Goal: Find specific page/section: Find specific page/section

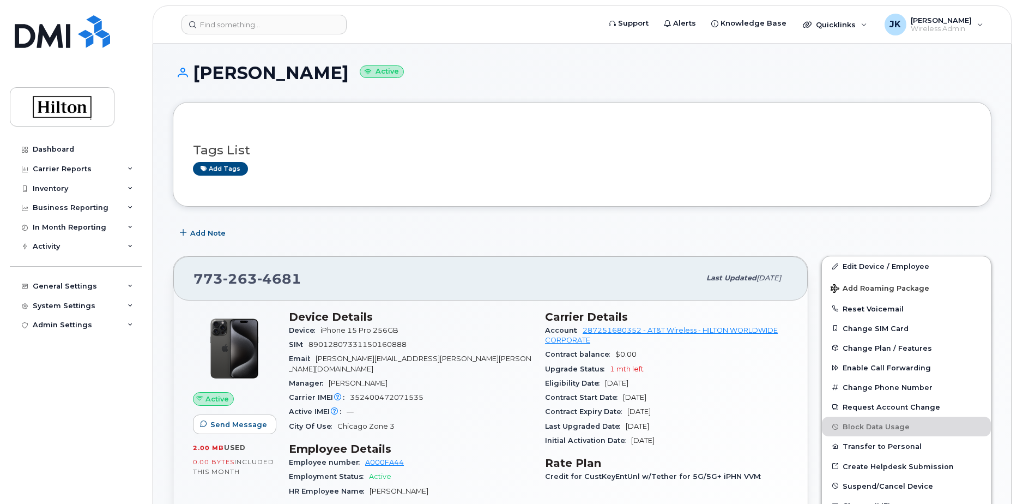
scroll to position [109, 0]
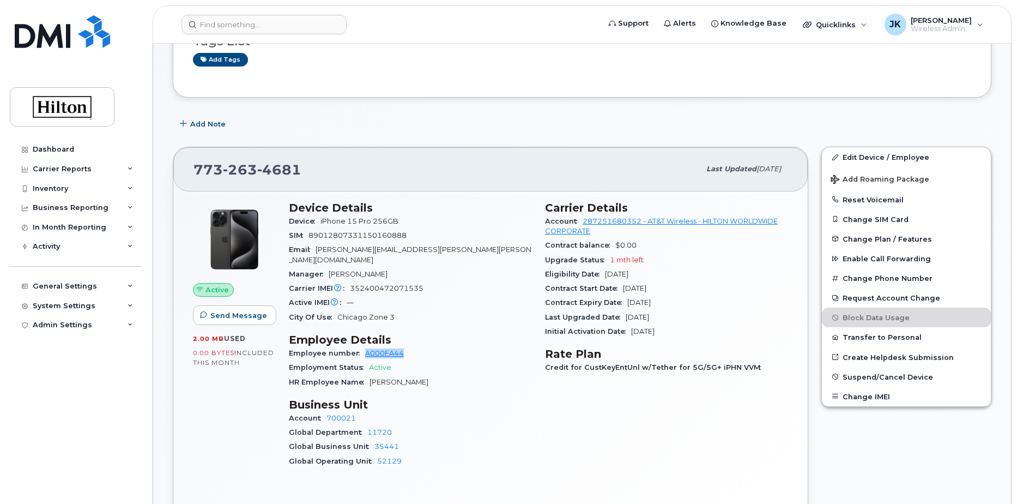
drag, startPoint x: 403, startPoint y: 344, endPoint x: 364, endPoint y: 349, distance: 39.1
click at [364, 349] on div "Employee number A000FA44" at bounding box center [410, 353] width 243 height 14
copy link "A000FA44"
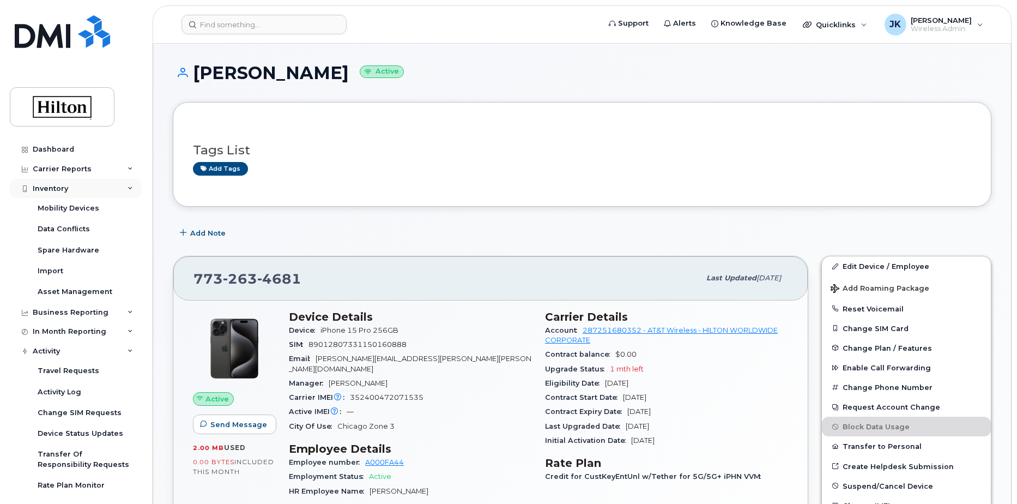
scroll to position [107, 0]
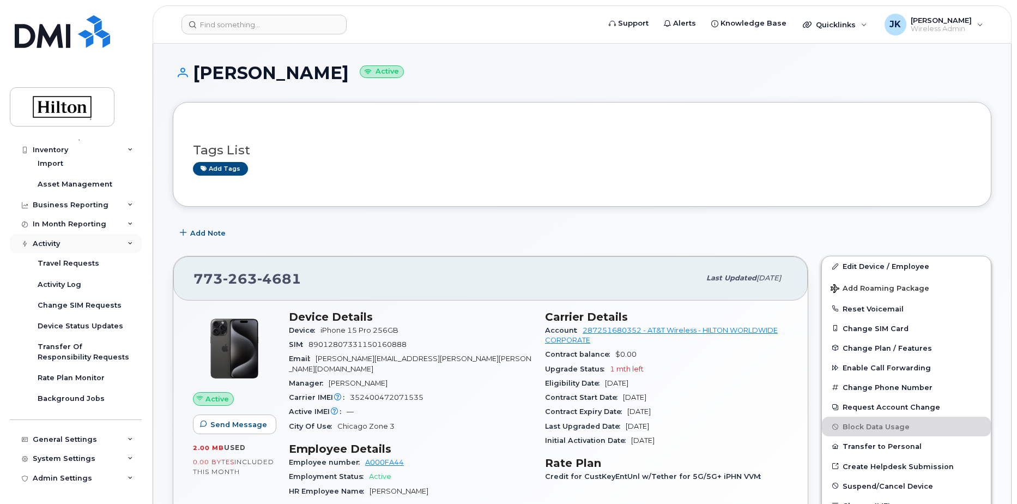
click at [128, 241] on icon at bounding box center [130, 243] width 5 height 5
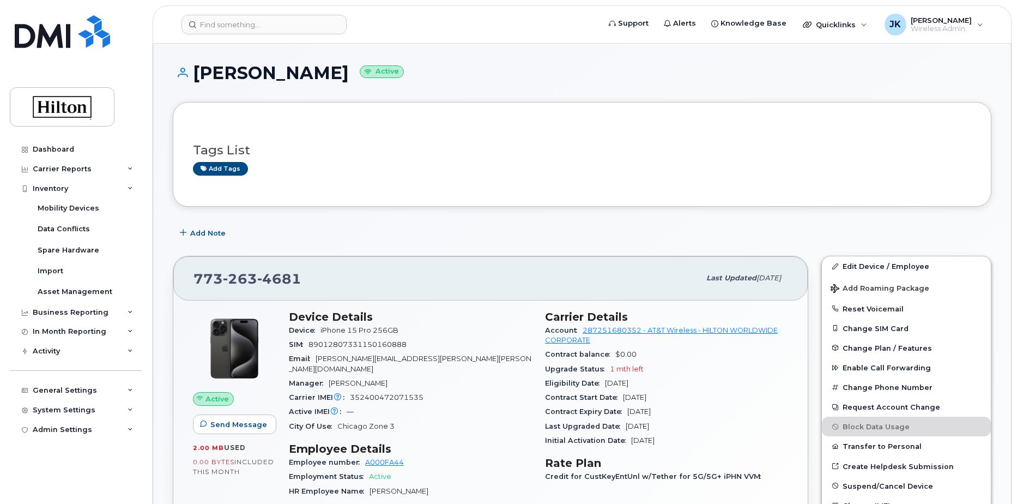
click at [50, 191] on div "Inventory" at bounding box center [50, 188] width 35 height 9
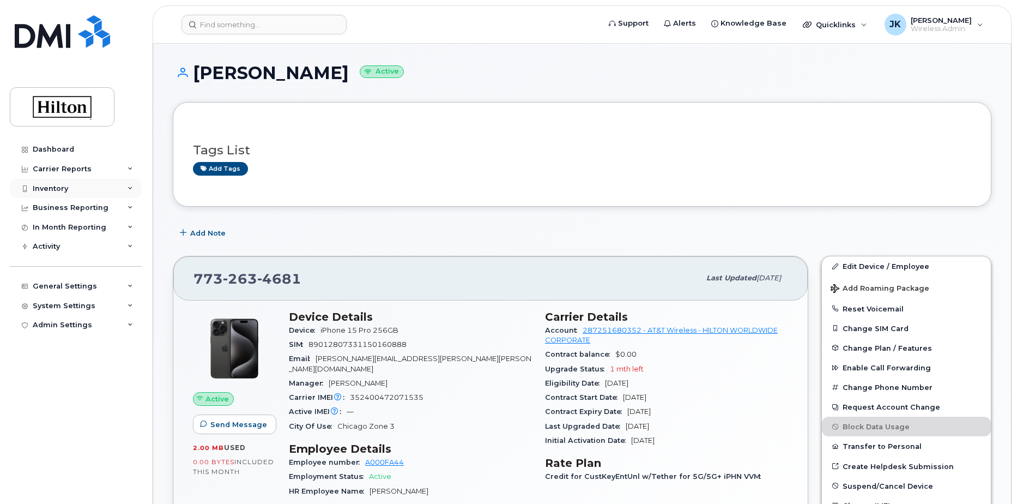
click at [66, 190] on div "Inventory" at bounding box center [50, 188] width 35 height 9
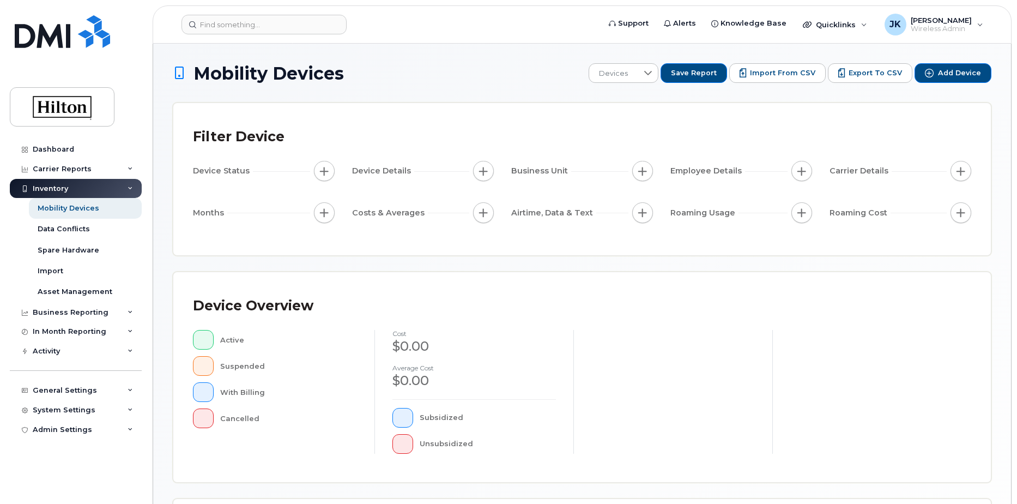
scroll to position [249, 0]
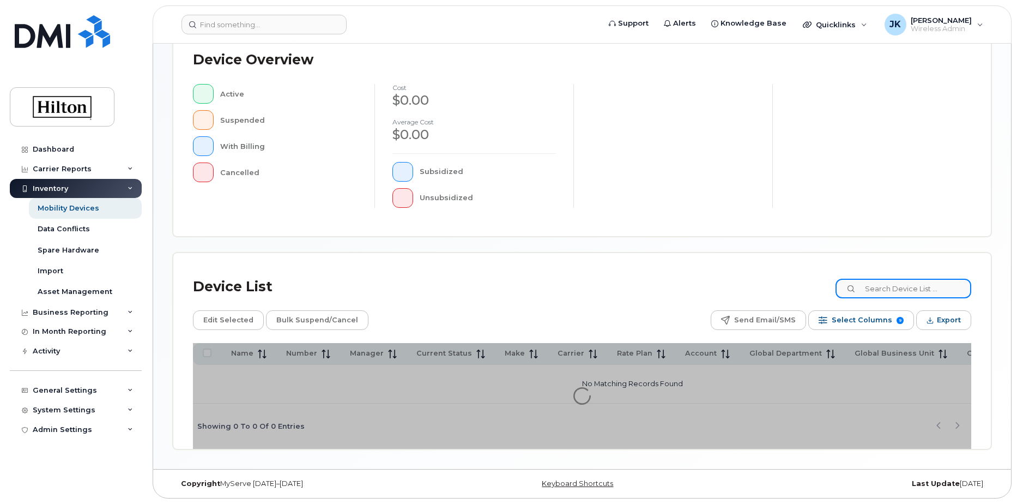
click at [879, 287] on input at bounding box center [904, 289] width 136 height 20
paste input "7732172033"
type input "7732172033"
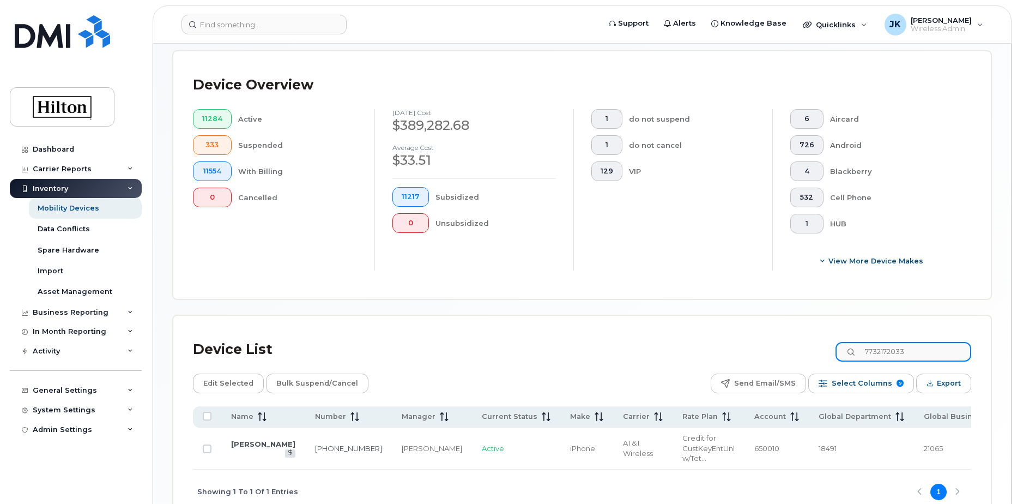
scroll to position [318, 0]
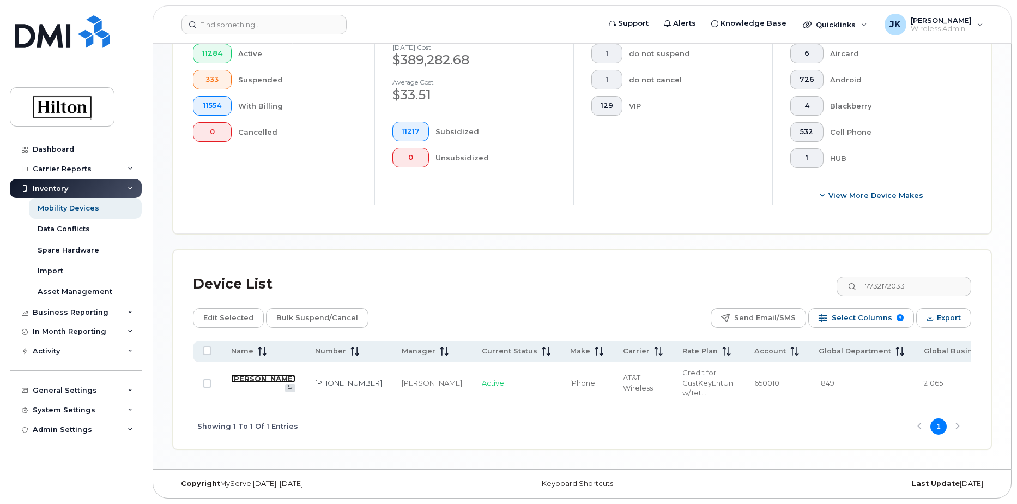
click at [244, 374] on link "REBECCA WILLIAMS" at bounding box center [263, 378] width 64 height 9
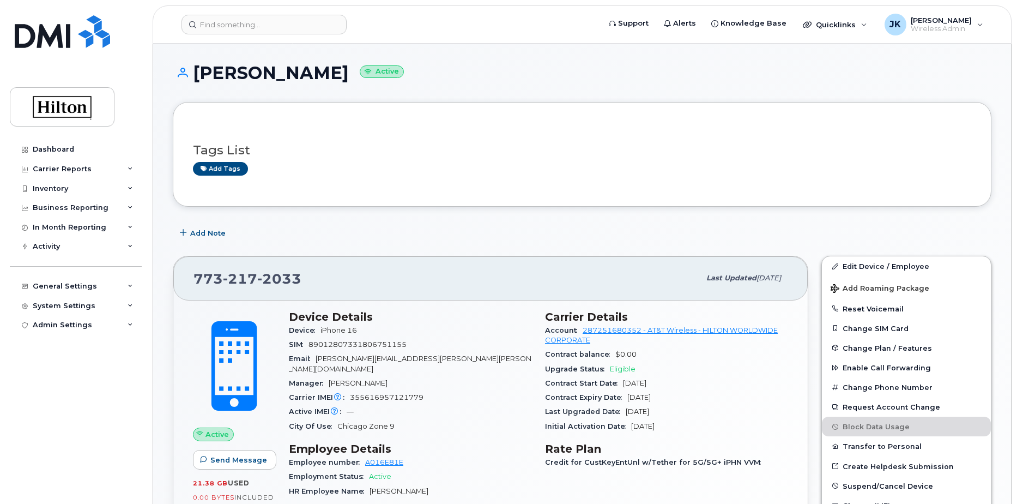
scroll to position [164, 0]
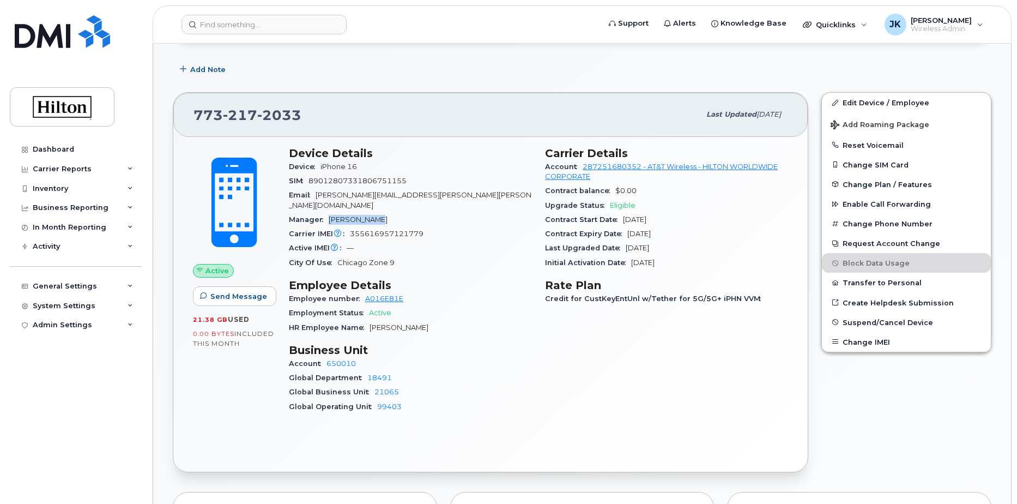
drag, startPoint x: 376, startPoint y: 209, endPoint x: 332, endPoint y: 207, distance: 43.7
click at [332, 215] on span "Marcus Jansa" at bounding box center [358, 219] width 59 height 8
copy span "Marcus Jansa"
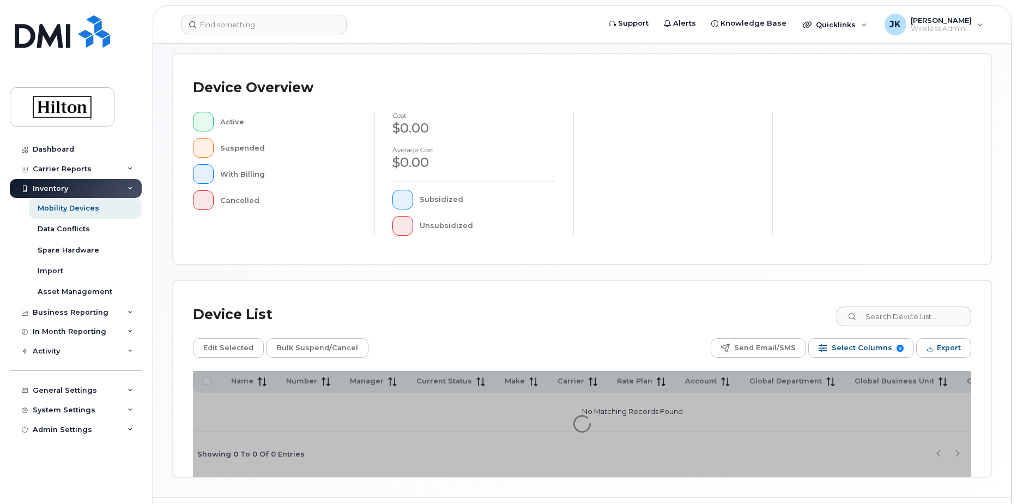
scroll to position [249, 0]
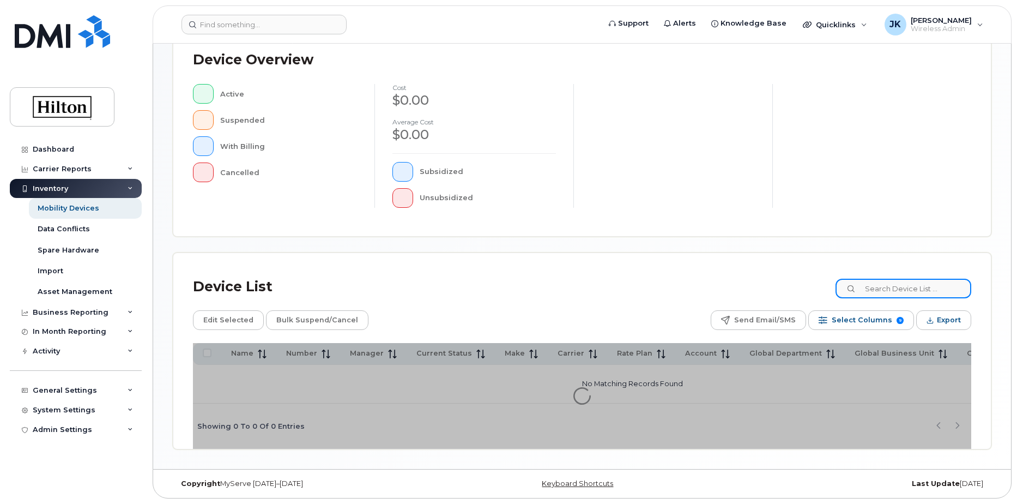
click at [872, 287] on input at bounding box center [904, 289] width 136 height 20
paste input "3056323162"
type input "3056323162"
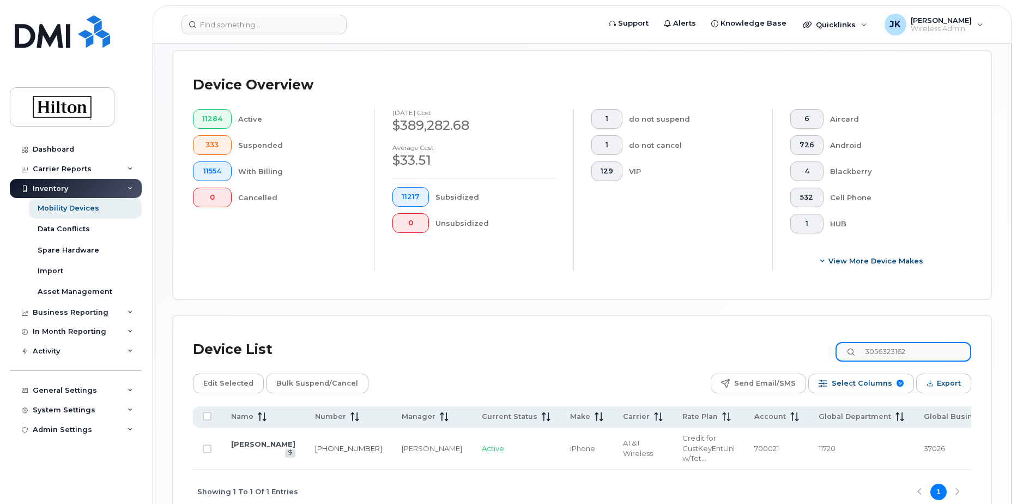
scroll to position [304, 0]
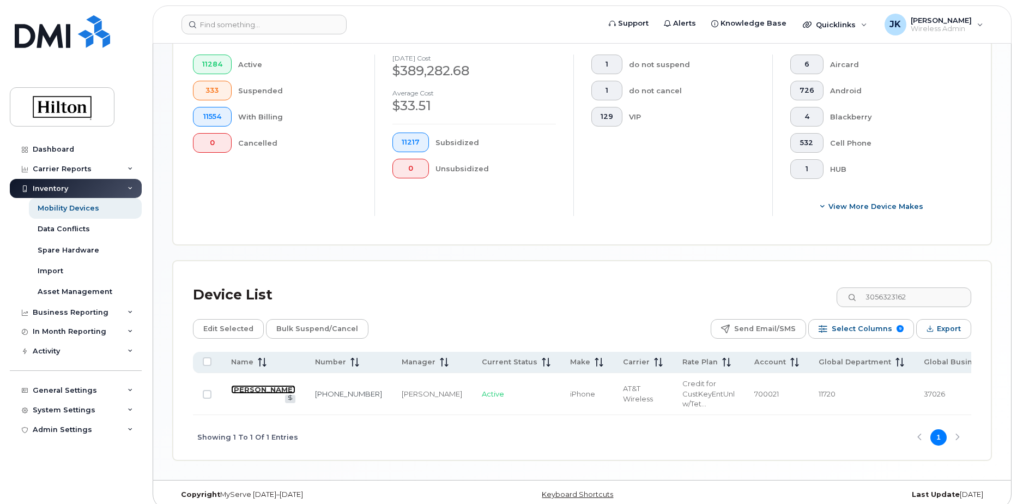
click at [237, 394] on link "YULIO BERACIERTO" at bounding box center [263, 389] width 64 height 9
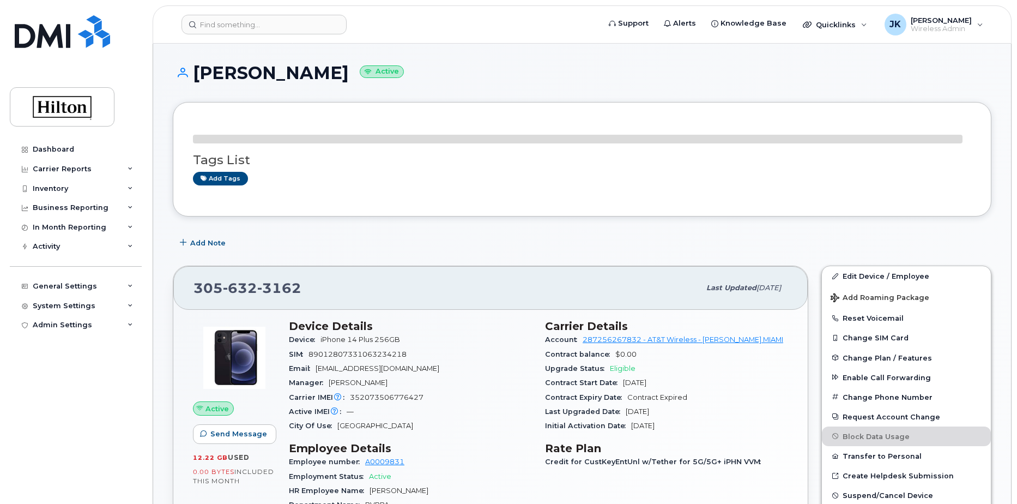
scroll to position [55, 0]
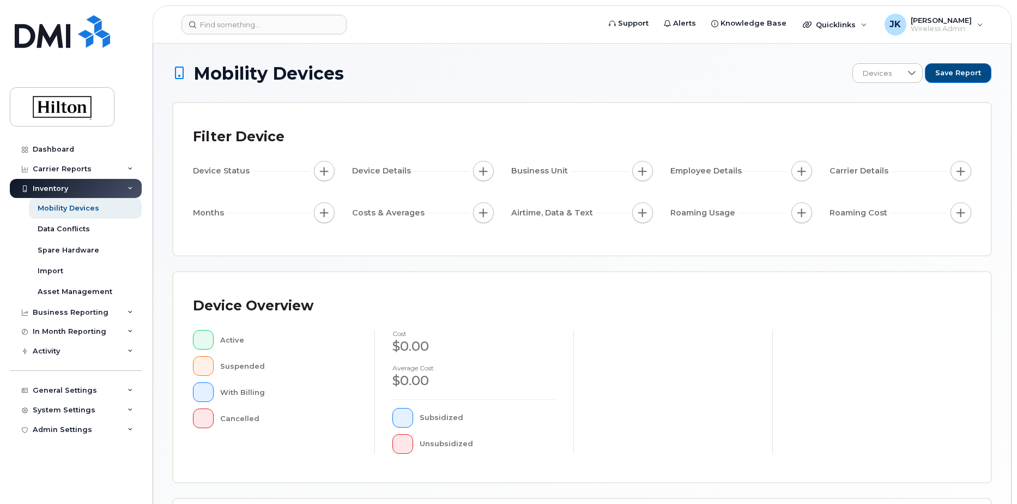
scroll to position [246, 0]
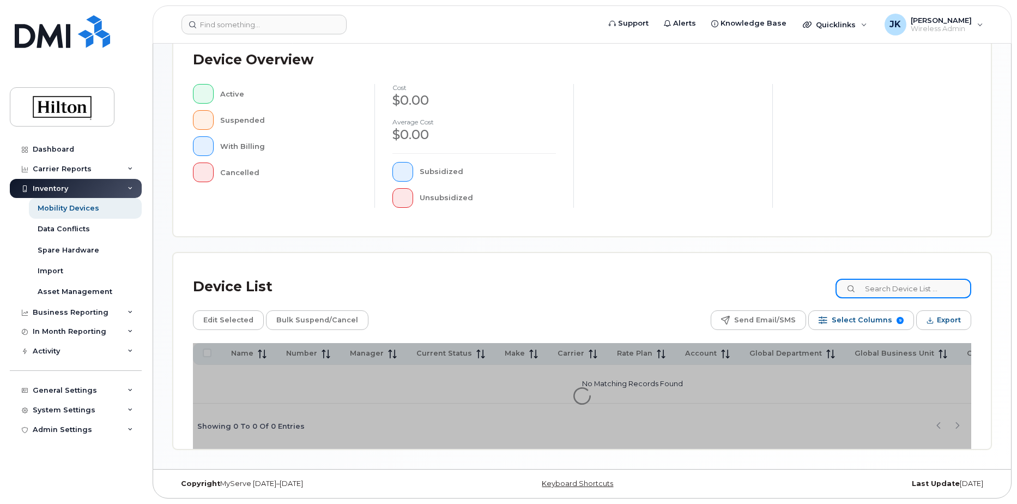
click at [884, 289] on input at bounding box center [904, 289] width 136 height 20
paste input "4083327262"
type input "4083327262"
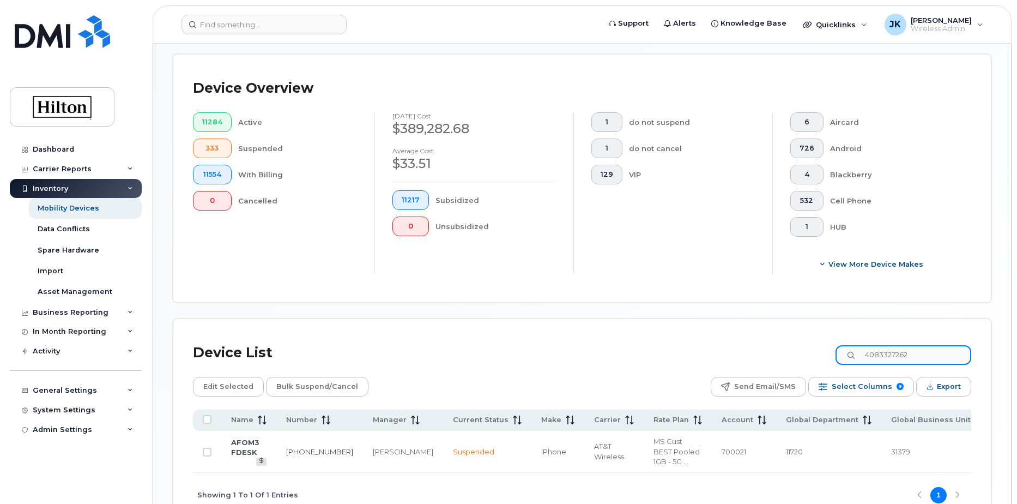
scroll to position [318, 0]
